Goal: Check status: Check status

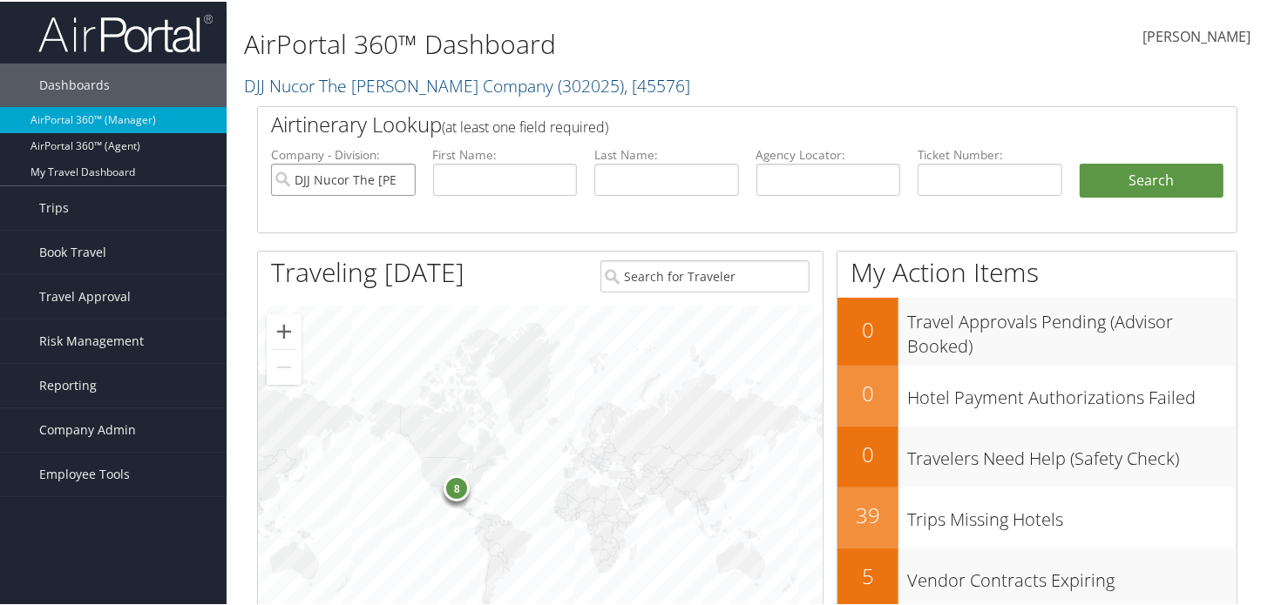
click at [400, 180] on input "DJJ Nucor The [PERSON_NAME] Company" at bounding box center [343, 178] width 145 height 32
click at [837, 163] on input "text" at bounding box center [828, 178] width 145 height 32
paste input "*D3B6MB"
click at [765, 178] on input "*D3B6MB" at bounding box center [828, 178] width 145 height 32
type input "D3B6MB"
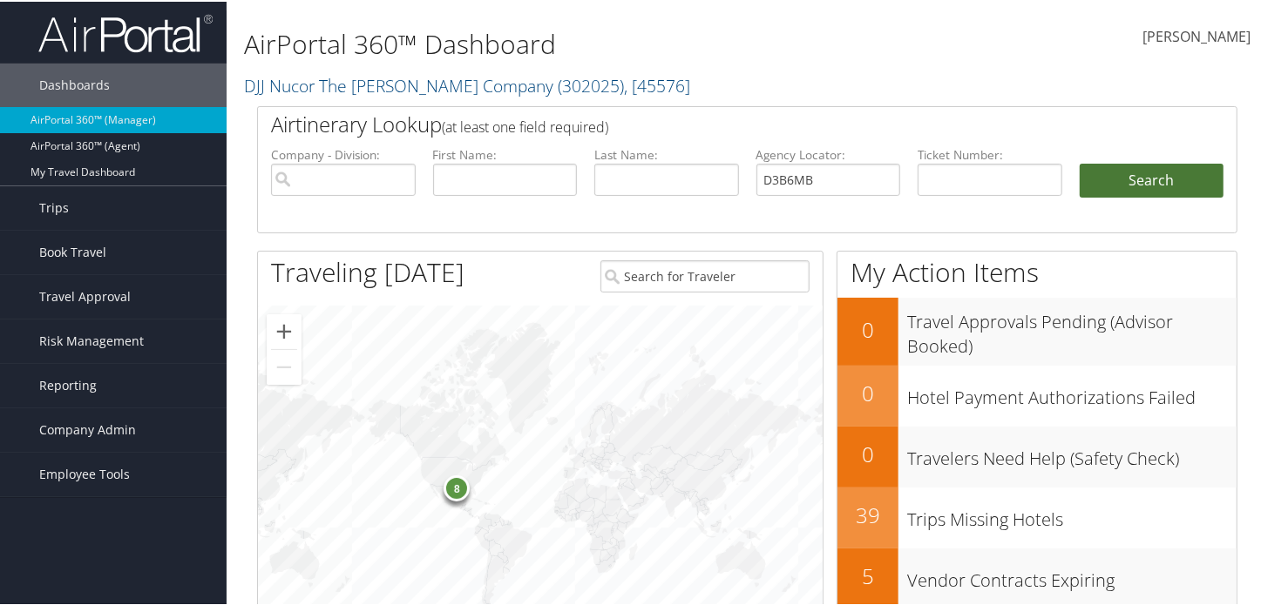
click at [1205, 174] on button "Search" at bounding box center [1151, 179] width 145 height 35
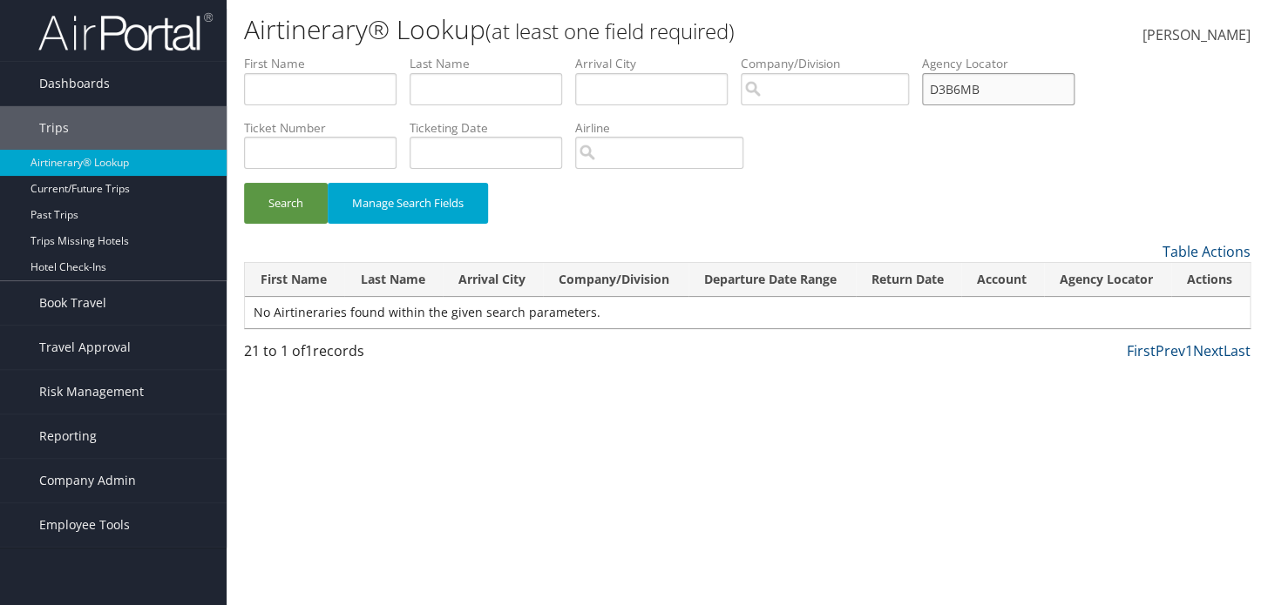
click at [1019, 92] on input "D3B6MB" at bounding box center [998, 89] width 152 height 32
paste input "D3B6MB"
type input "D3B6MB"
click at [244, 183] on button "Search" at bounding box center [286, 203] width 84 height 41
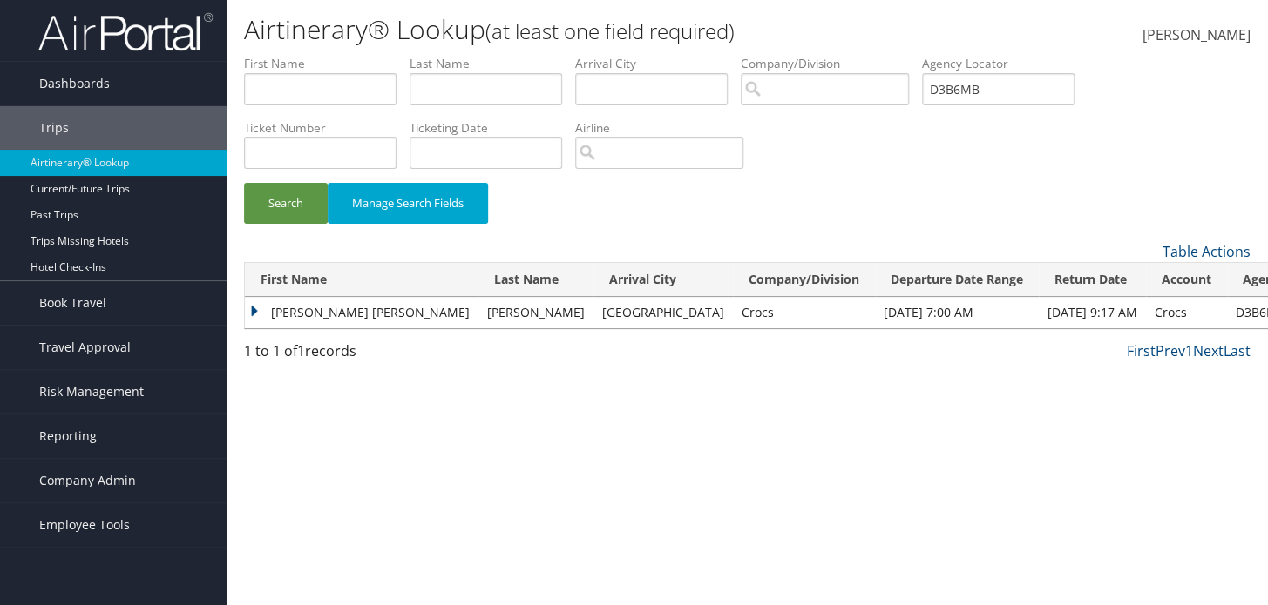
click at [255, 308] on td "AMANDA ELIZABETH" at bounding box center [361, 312] width 233 height 31
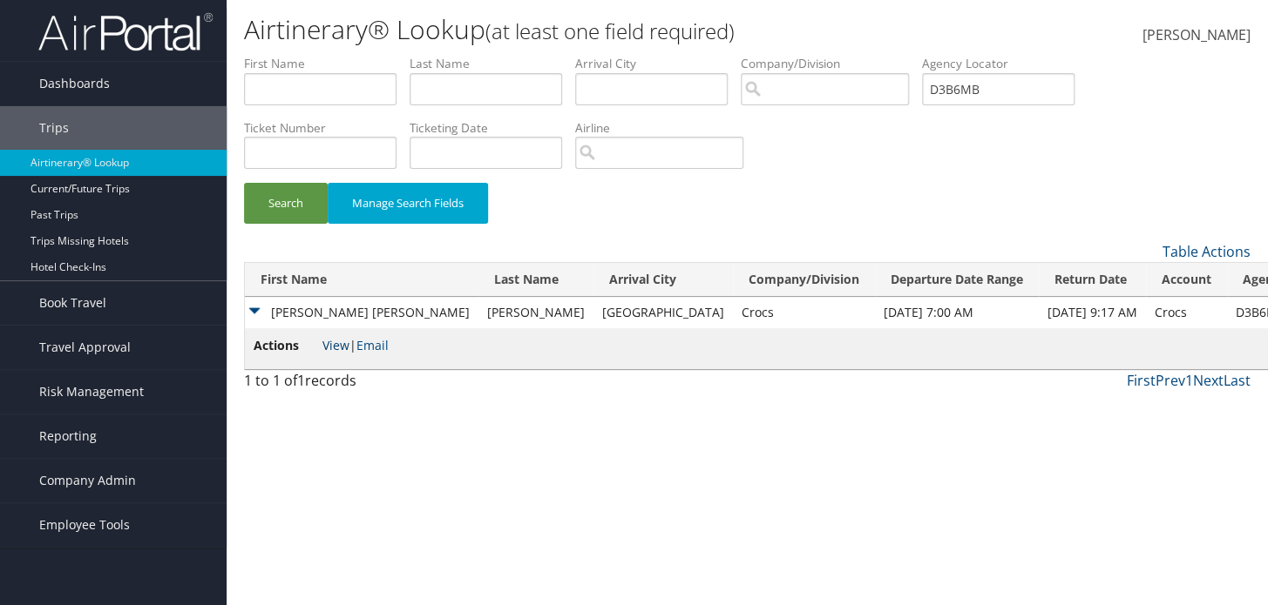
click at [322, 342] on link "View" at bounding box center [335, 345] width 27 height 17
click at [336, 346] on link "View" at bounding box center [335, 345] width 27 height 17
click at [155, 80] on link "Dashboards" at bounding box center [113, 84] width 227 height 44
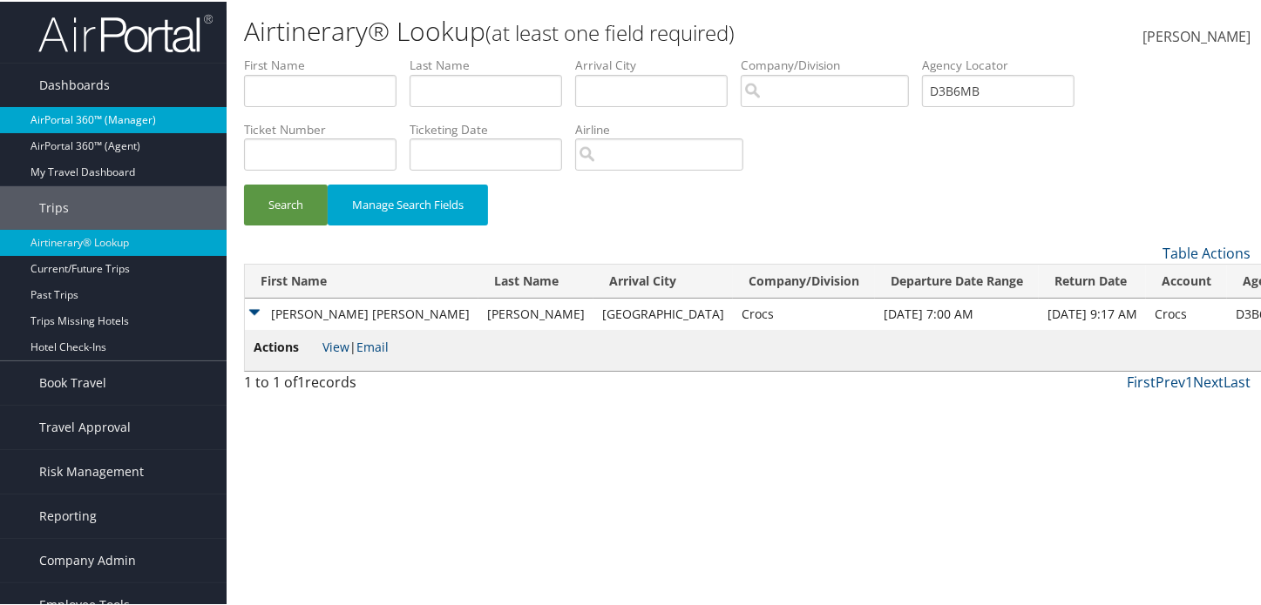
click at [138, 111] on link "AirPortal 360™ (Manager)" at bounding box center [113, 118] width 227 height 26
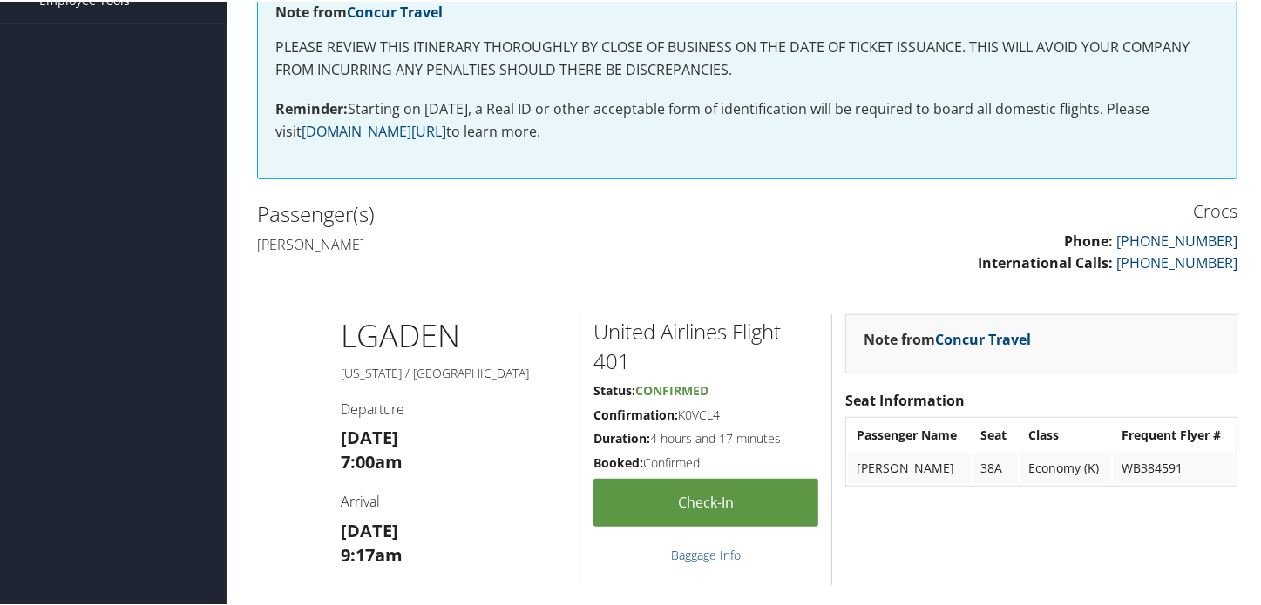
scroll to position [871, 0]
